Goal: Task Accomplishment & Management: Manage account settings

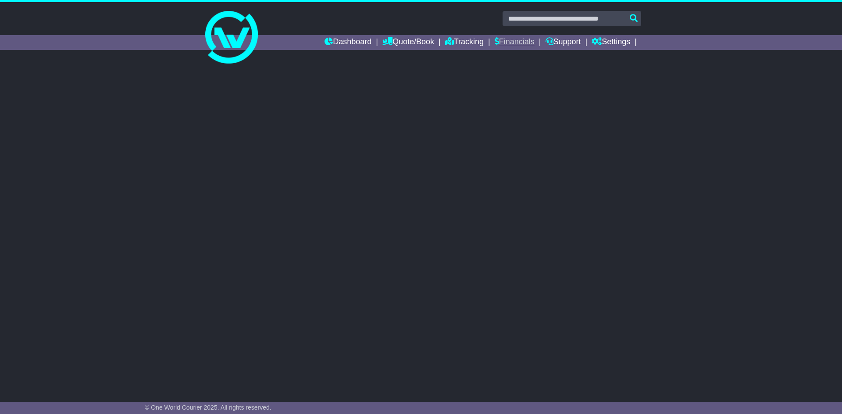
select select "**"
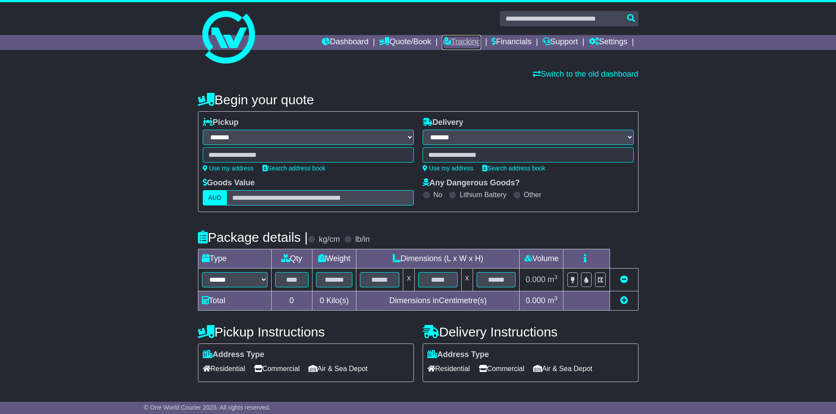
click at [455, 45] on link "Tracking" at bounding box center [461, 42] width 39 height 15
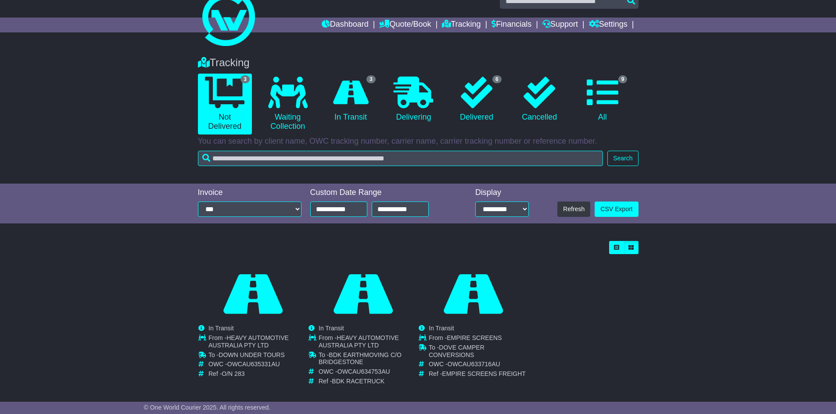
scroll to position [26, 0]
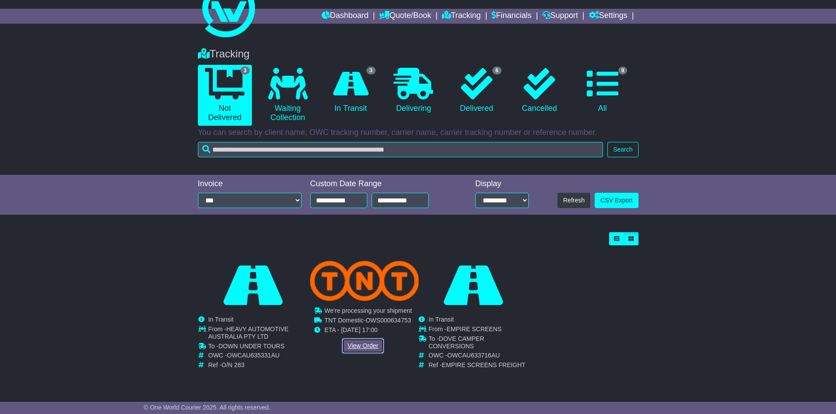
click at [363, 347] on link "View Order" at bounding box center [363, 346] width 42 height 15
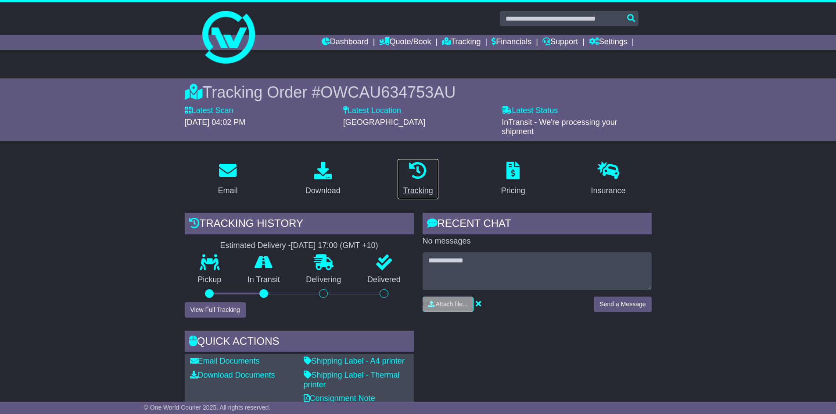
click at [408, 178] on p at bounding box center [418, 171] width 30 height 19
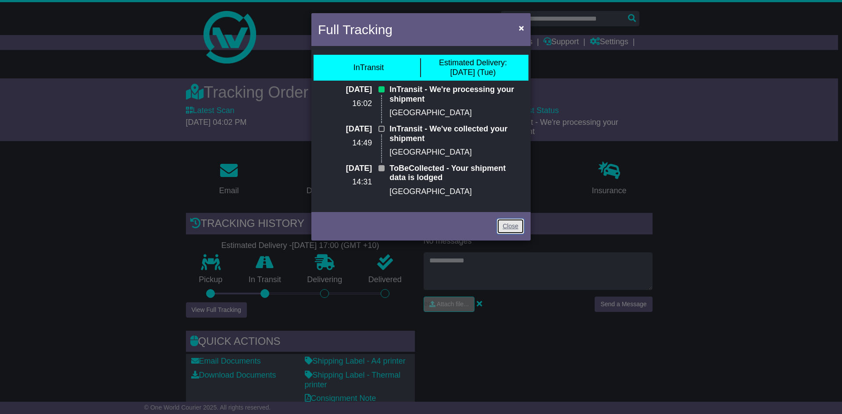
click at [505, 223] on link "Close" at bounding box center [510, 226] width 27 height 15
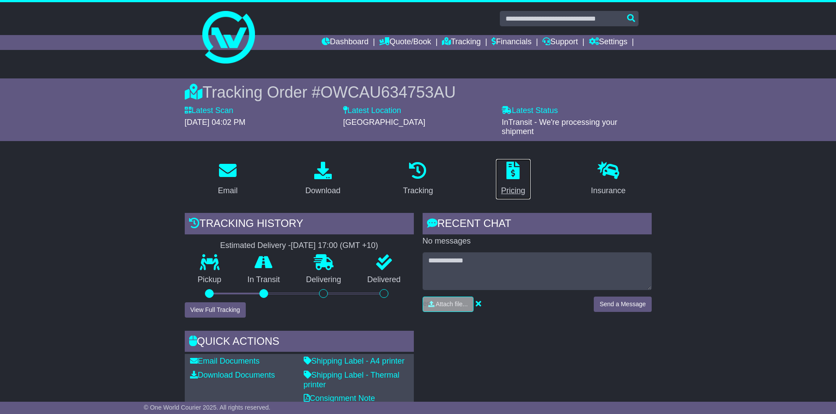
click at [521, 184] on link "Pricing" at bounding box center [513, 179] width 36 height 41
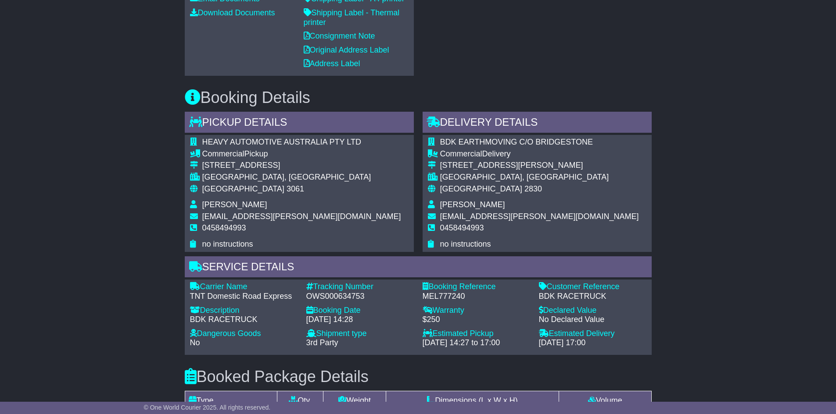
scroll to position [616, 0]
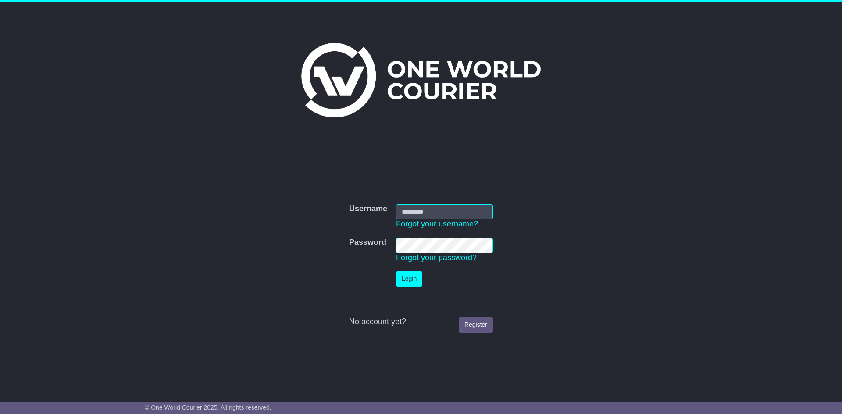
type input "**********"
click at [425, 279] on td "Login" at bounding box center [445, 279] width 106 height 24
click at [408, 278] on button "Login" at bounding box center [409, 278] width 26 height 15
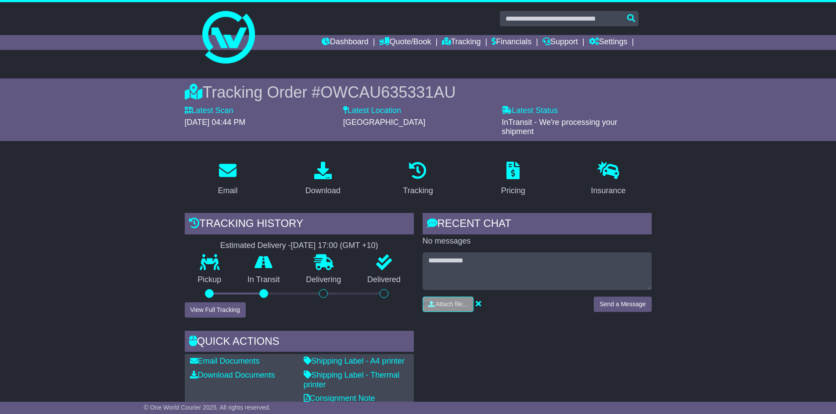
click at [500, 43] on link "Financials" at bounding box center [511, 42] width 40 height 15
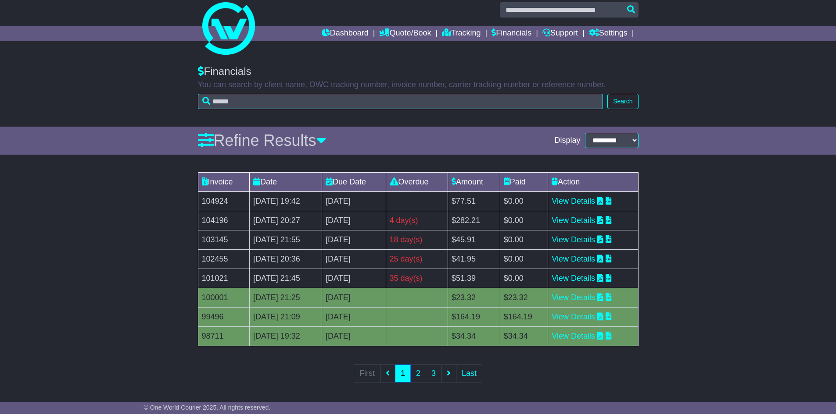
scroll to position [11, 0]
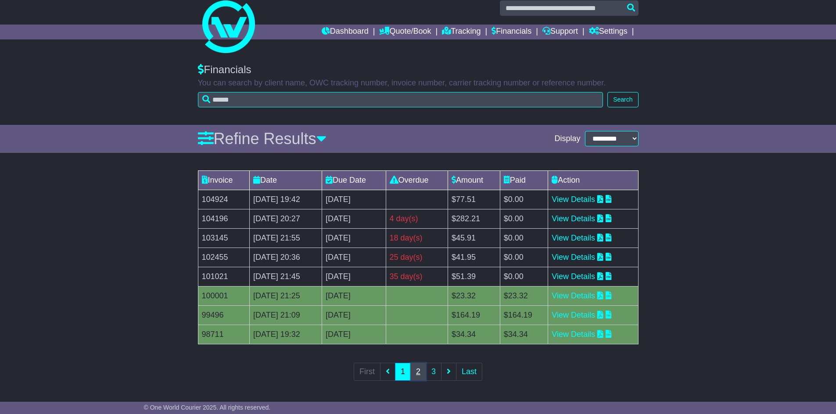
click at [416, 373] on link "2" at bounding box center [418, 372] width 16 height 18
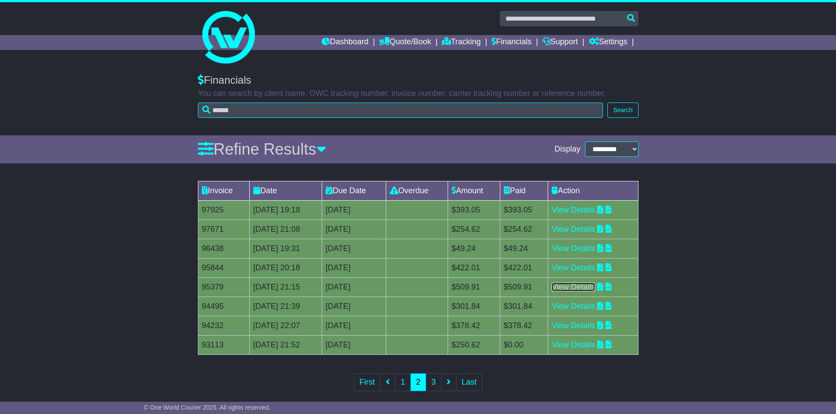
click at [583, 290] on link "View Details" at bounding box center [572, 287] width 43 height 9
click at [584, 267] on link "View Details" at bounding box center [572, 268] width 43 height 9
click at [595, 246] on link "View Details" at bounding box center [572, 248] width 43 height 9
click at [577, 250] on link "View Details" at bounding box center [572, 248] width 43 height 9
click at [581, 227] on link "View Details" at bounding box center [572, 229] width 43 height 9
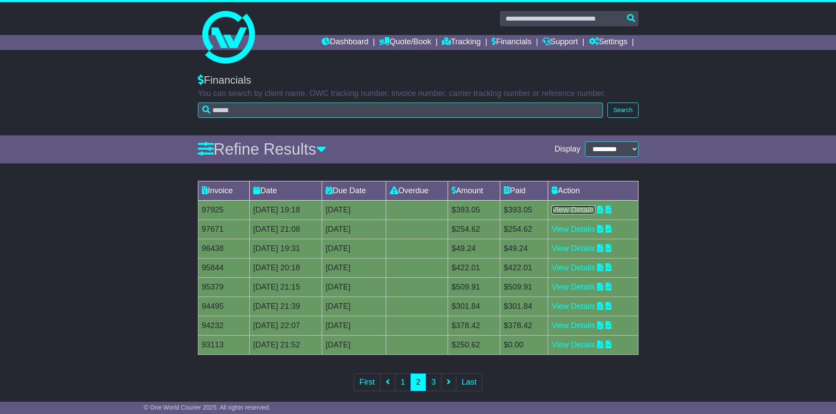
click at [570, 210] on link "View Details" at bounding box center [572, 210] width 43 height 9
click at [407, 382] on link "1" at bounding box center [403, 383] width 16 height 18
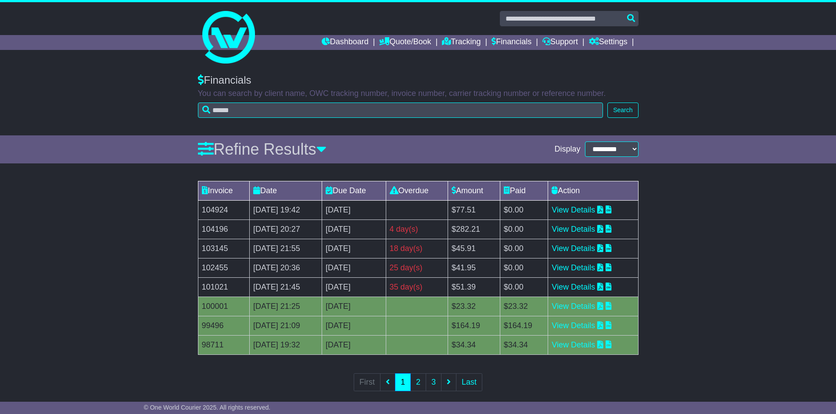
click at [601, 351] on td "View Details" at bounding box center [593, 345] width 90 height 19
click at [595, 343] on link "View Details" at bounding box center [572, 345] width 43 height 9
click at [580, 326] on link "View Details" at bounding box center [572, 325] width 43 height 9
click at [575, 305] on link "View Details" at bounding box center [572, 306] width 43 height 9
click at [582, 286] on link "View Details" at bounding box center [572, 287] width 43 height 9
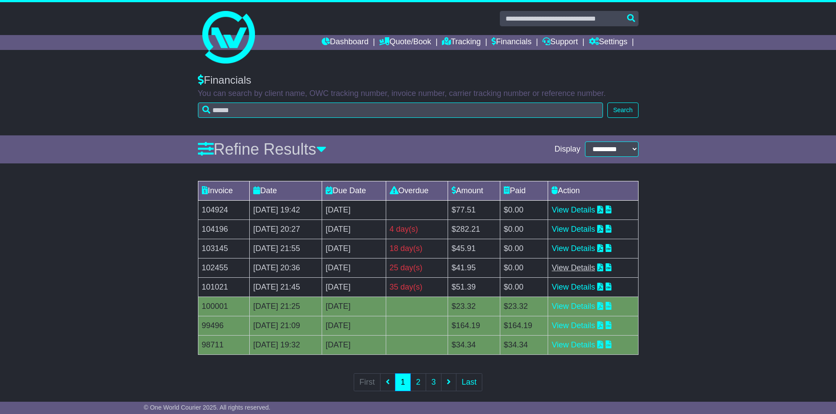
drag, startPoint x: 568, startPoint y: 262, endPoint x: 568, endPoint y: 268, distance: 6.6
click at [568, 264] on td "View Details" at bounding box center [593, 267] width 90 height 19
click at [571, 270] on link "View Details" at bounding box center [572, 268] width 43 height 9
click at [571, 249] on link "View Details" at bounding box center [572, 248] width 43 height 9
click at [589, 225] on link "View Details" at bounding box center [572, 229] width 43 height 9
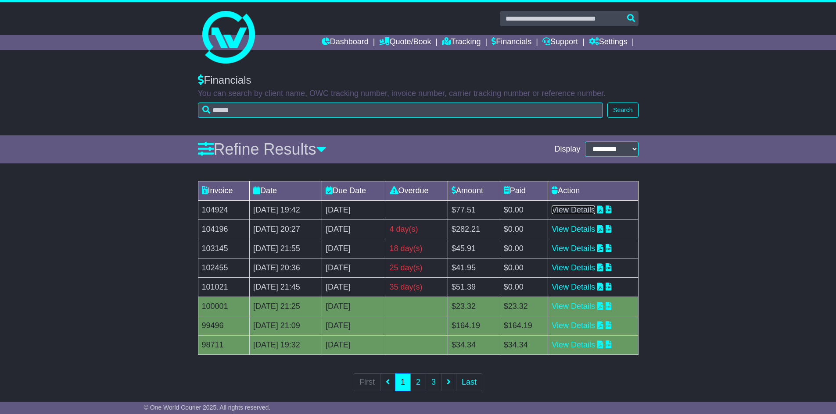
click at [595, 210] on link "View Details" at bounding box center [572, 210] width 43 height 9
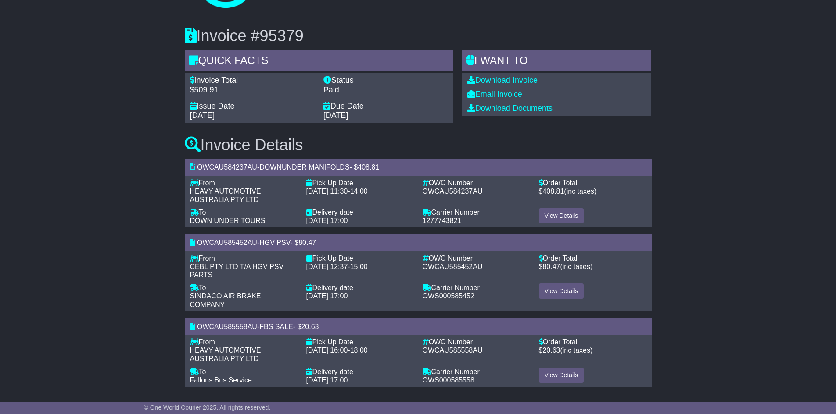
scroll to position [57, 0]
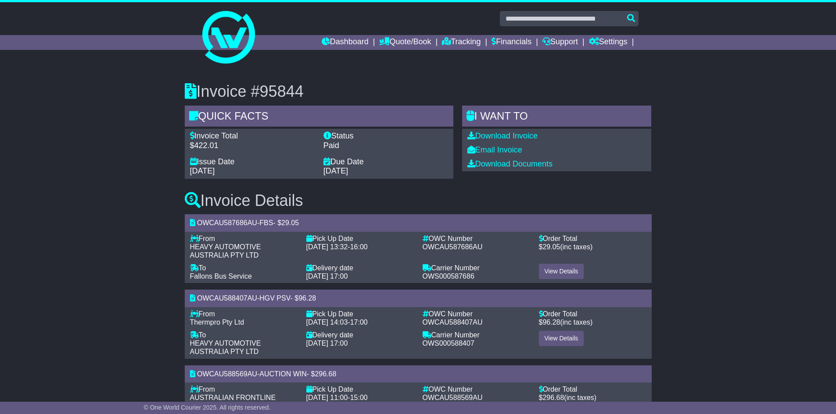
scroll to position [44, 0]
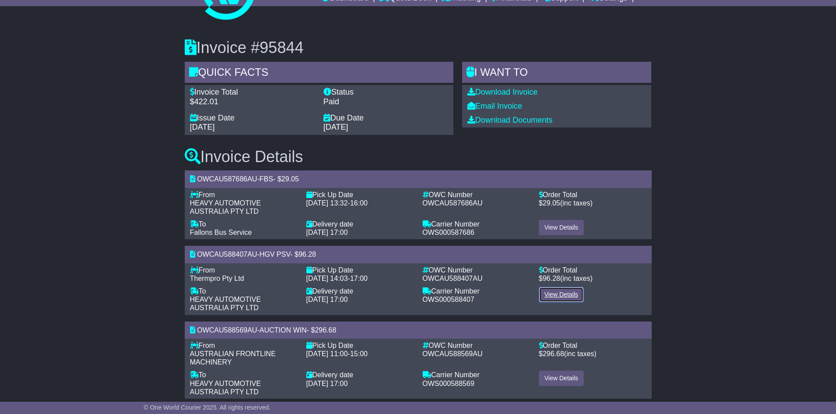
click at [549, 292] on link "View Details" at bounding box center [561, 294] width 45 height 15
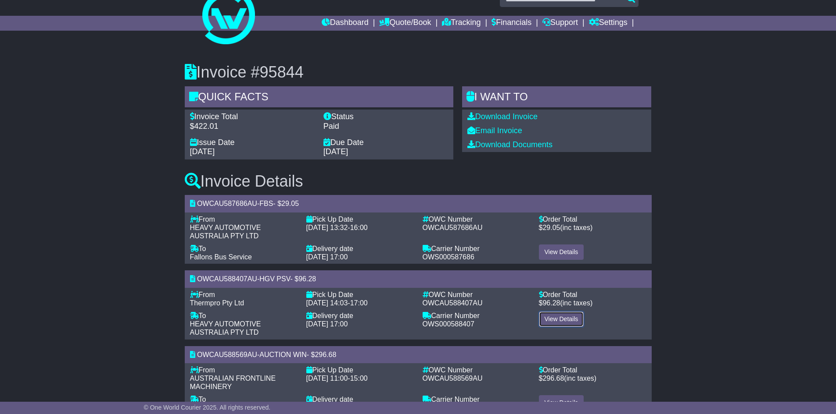
scroll to position [0, 0]
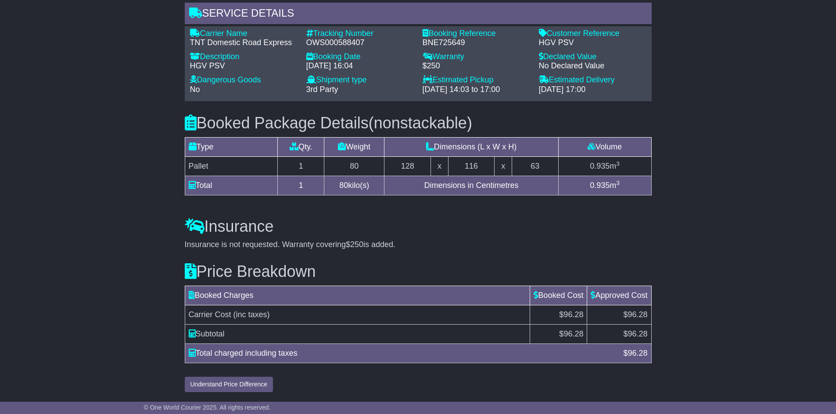
scroll to position [509, 0]
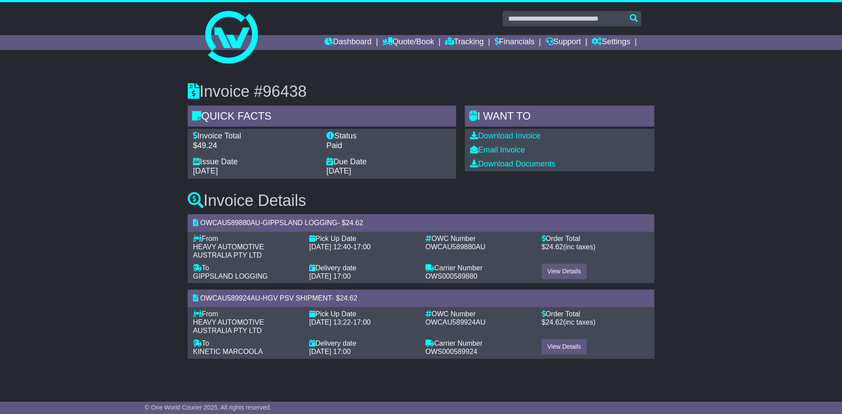
click at [246, 349] on span "KINETIC MARCOOLA" at bounding box center [228, 351] width 70 height 7
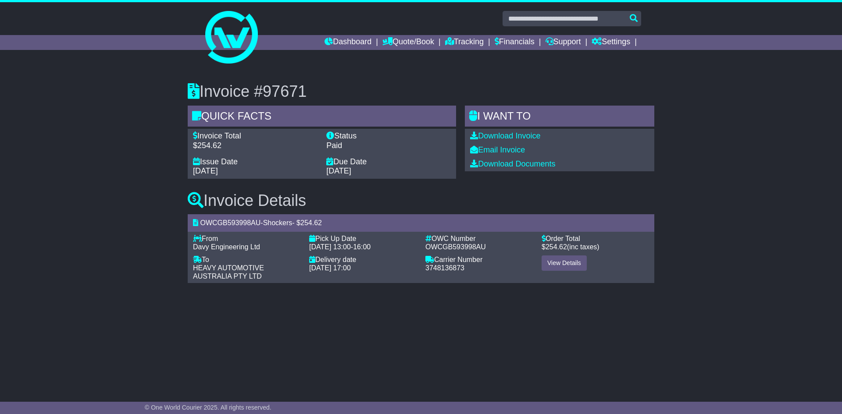
click at [233, 246] on span "Davy Engineering Ltd" at bounding box center [226, 246] width 67 height 7
click at [234, 245] on span "Davy Engineering Ltd" at bounding box center [226, 246] width 67 height 7
click at [103, 234] on div "Invoice #97671 Quick Facts Invoice Total $254.62 Status Paid Issue Date 15 May …" at bounding box center [421, 179] width 842 height 229
click at [558, 262] on link "View Details" at bounding box center [564, 263] width 45 height 15
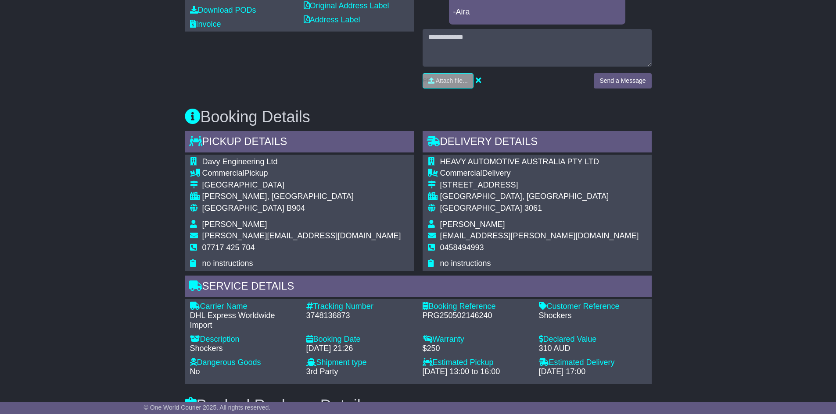
scroll to position [395, 0]
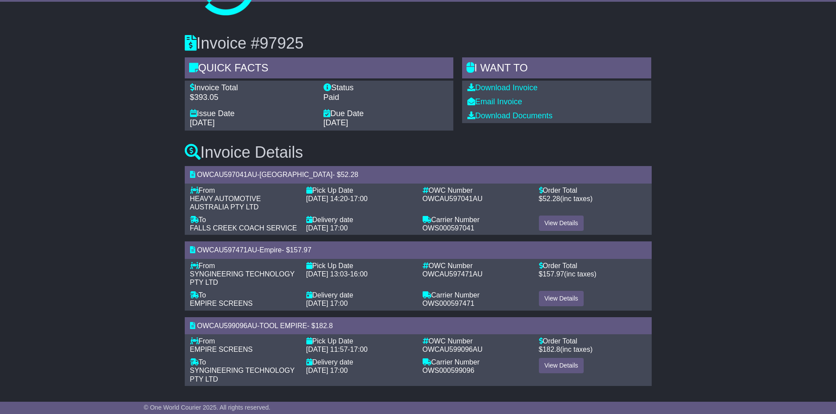
scroll to position [49, 0]
click at [263, 227] on span "FALLS CREEK COACH SERVICE" at bounding box center [243, 227] width 107 height 7
click at [277, 226] on span "FALLS CREEK COACH SERVICE" at bounding box center [243, 227] width 107 height 7
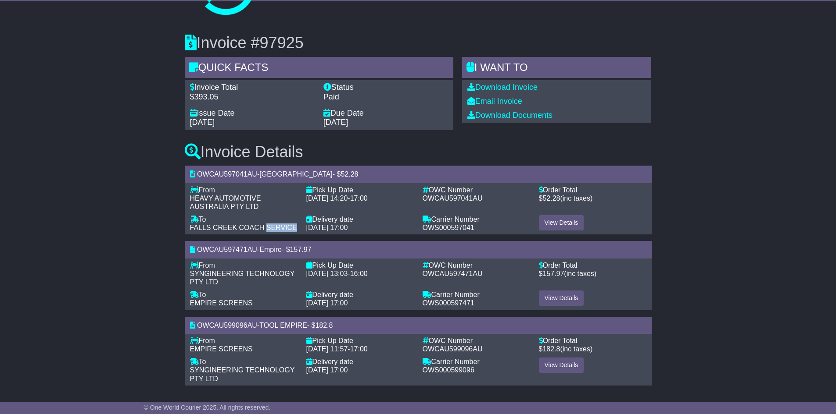
click at [278, 226] on span "FALLS CREEK COACH SERVICE" at bounding box center [243, 227] width 107 height 7
click at [242, 306] on span "EMPIRE SCREENS" at bounding box center [221, 303] width 63 height 7
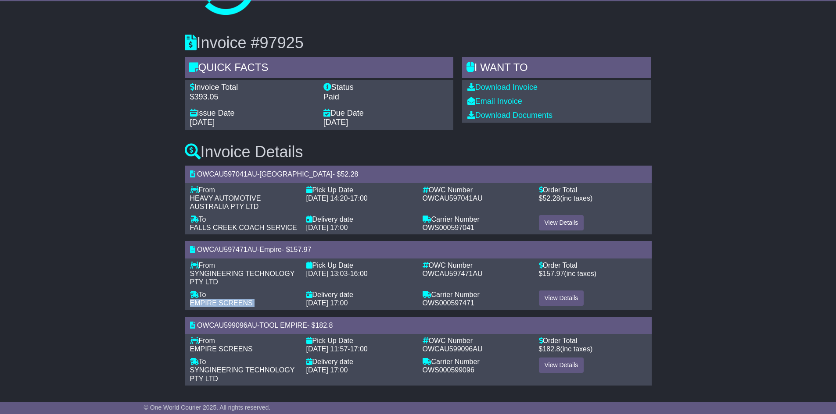
click at [242, 306] on span "EMPIRE SCREENS" at bounding box center [221, 303] width 63 height 7
click at [257, 369] on span "SYNGINEERING TECHNOLOGY PTY LTD" at bounding box center [242, 375] width 105 height 16
click at [256, 369] on span "SYNGINEERING TECHNOLOGY PTY LTD" at bounding box center [242, 375] width 105 height 16
drag, startPoint x: 256, startPoint y: 369, endPoint x: 260, endPoint y: 328, distance: 41.4
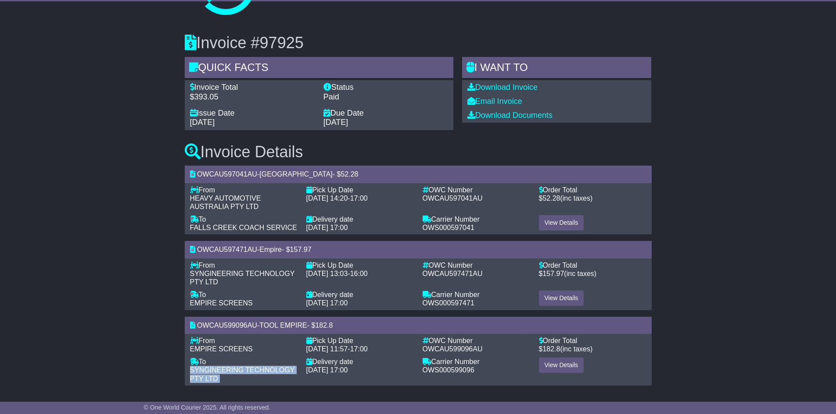
click at [255, 369] on span "SYNGINEERING TECHNOLOGY PTY LTD" at bounding box center [242, 375] width 105 height 16
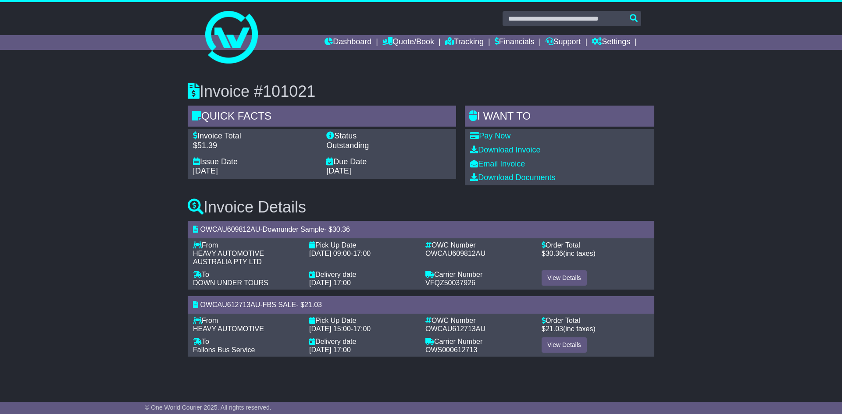
drag, startPoint x: 321, startPoint y: 285, endPoint x: 361, endPoint y: 281, distance: 40.2
click at [351, 281] on span "17 Jun 2025 17:00" at bounding box center [330, 282] width 42 height 7
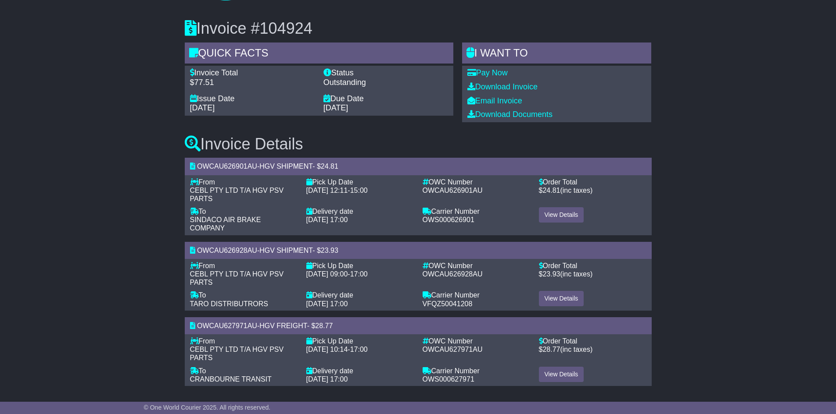
scroll to position [64, 0]
